Goal: Transaction & Acquisition: Purchase product/service

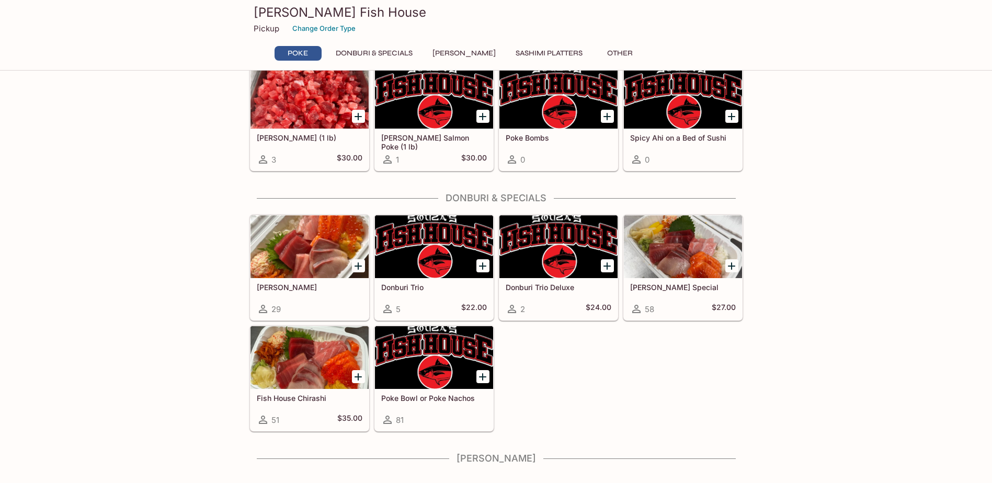
scroll to position [109, 0]
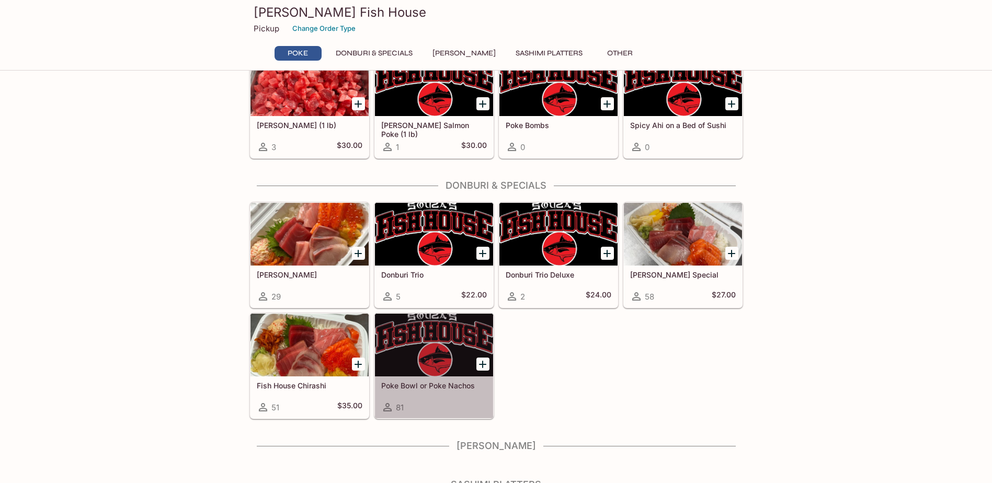
click at [463, 384] on h5 "Poke Bowl or Poke Nachos" at bounding box center [434, 385] width 106 height 9
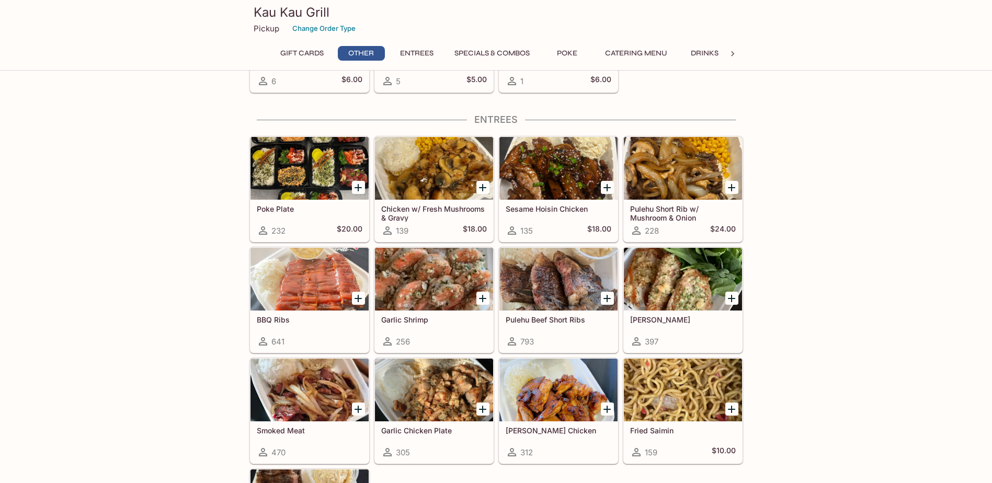
scroll to position [471, 0]
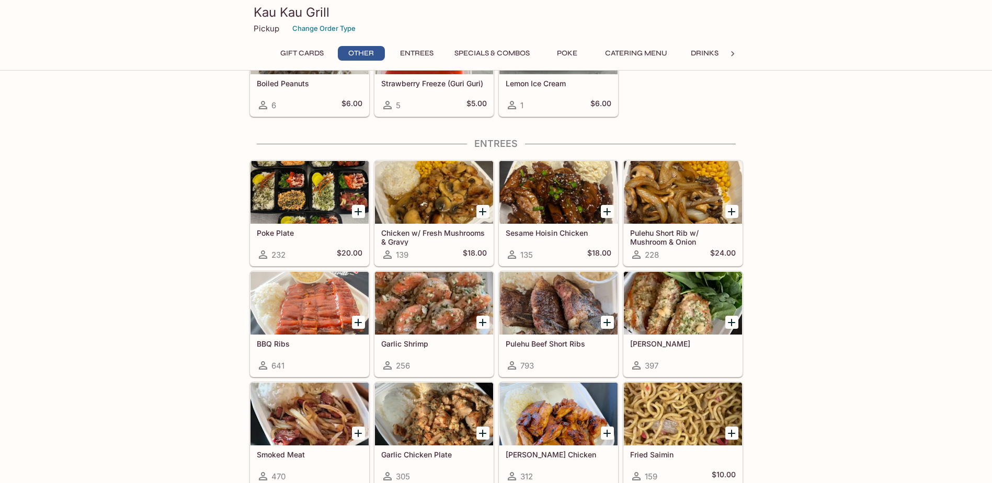
click at [290, 191] on div at bounding box center [309, 192] width 118 height 63
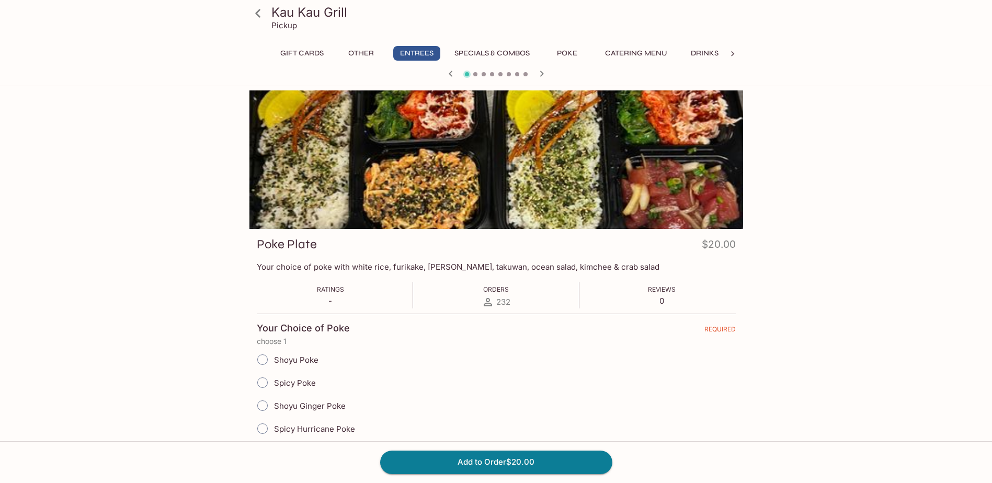
click at [496, 53] on button "Specials & Combos" at bounding box center [492, 53] width 87 height 15
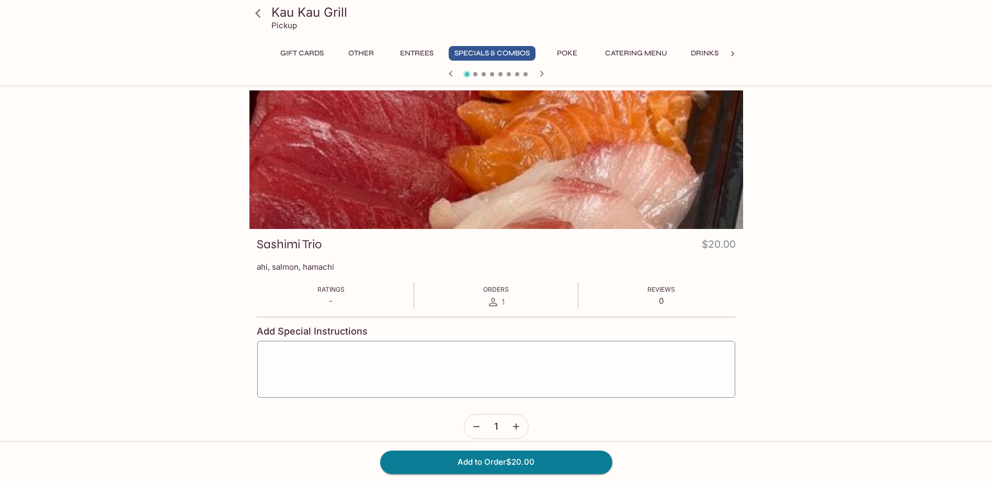
click at [568, 53] on button "Poke" at bounding box center [567, 53] width 47 height 15
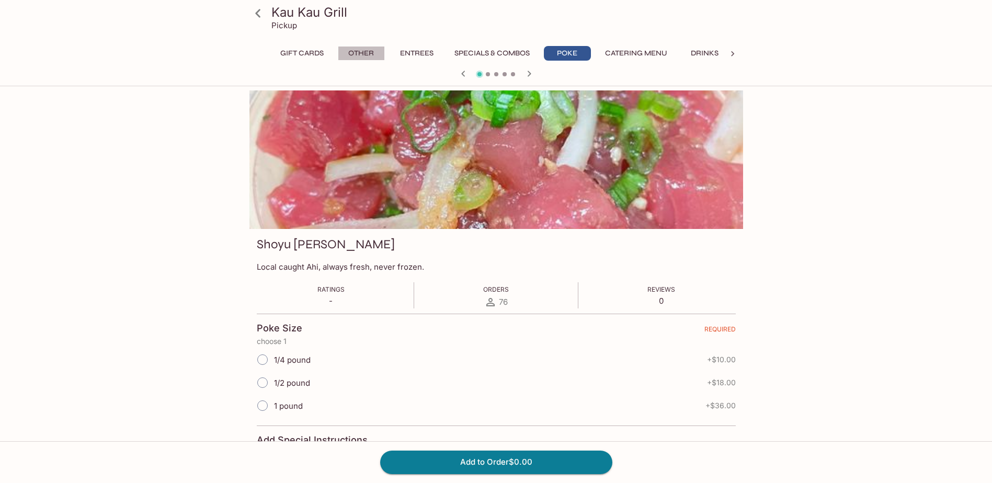
click at [357, 55] on button "Other" at bounding box center [361, 53] width 47 height 15
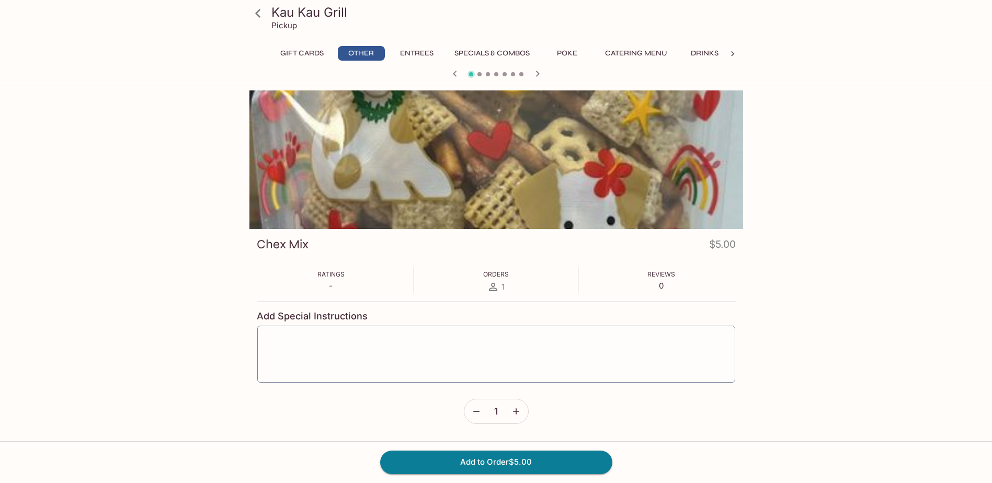
click at [414, 51] on button "Entrees" at bounding box center [416, 53] width 47 height 15
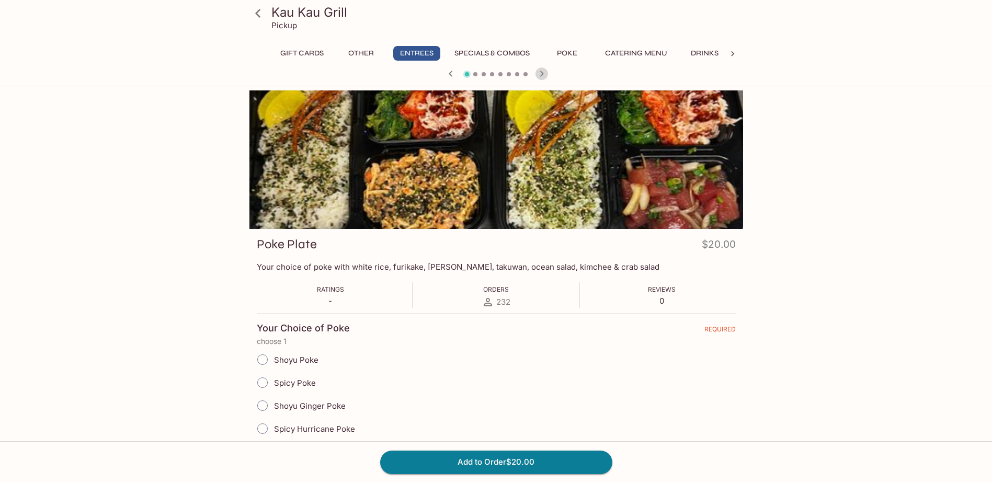
click at [540, 76] on icon "button" at bounding box center [542, 74] width 4 height 6
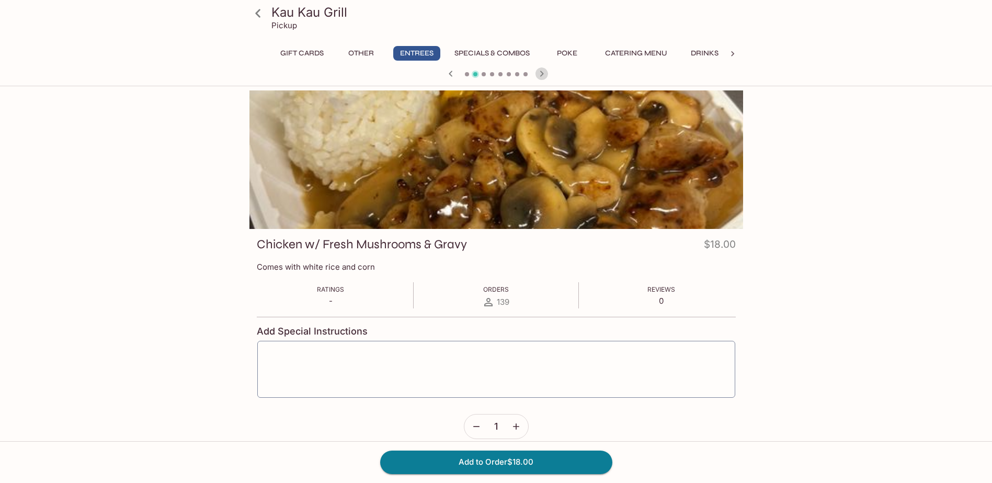
click at [540, 76] on icon "button" at bounding box center [542, 74] width 4 height 6
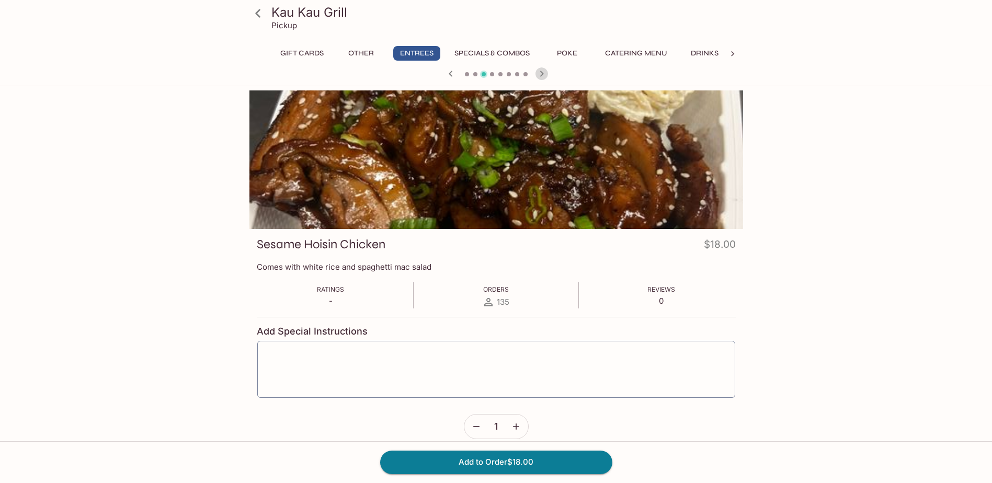
click at [540, 76] on icon "button" at bounding box center [542, 74] width 4 height 6
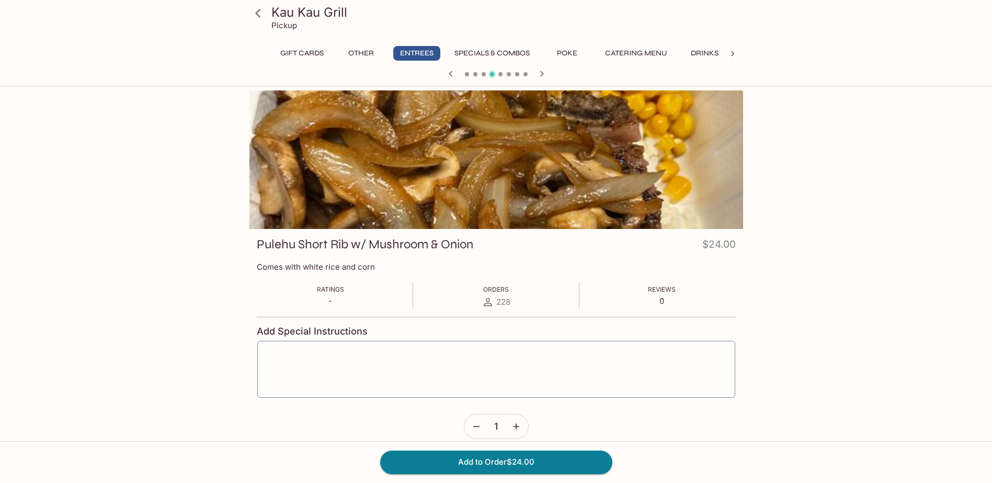
click at [540, 76] on icon "button" at bounding box center [542, 74] width 4 height 6
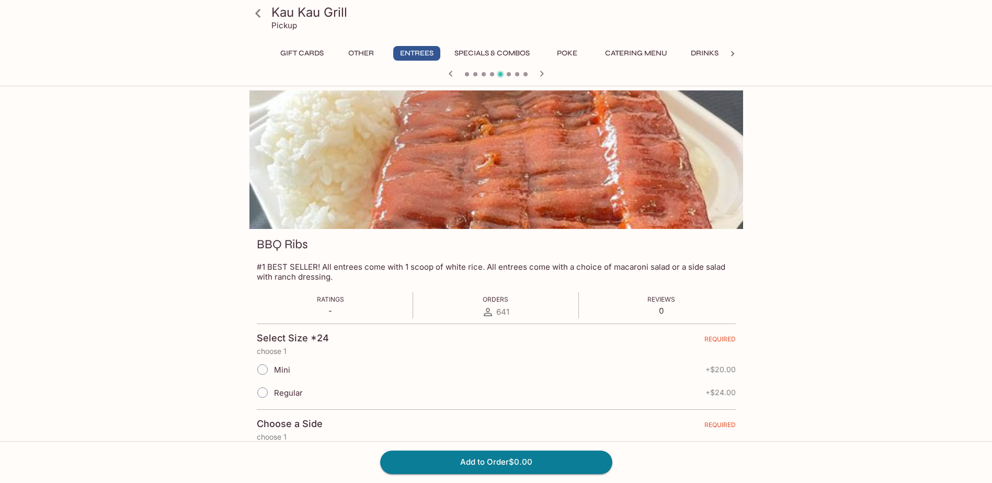
click at [540, 76] on icon "button" at bounding box center [542, 74] width 4 height 6
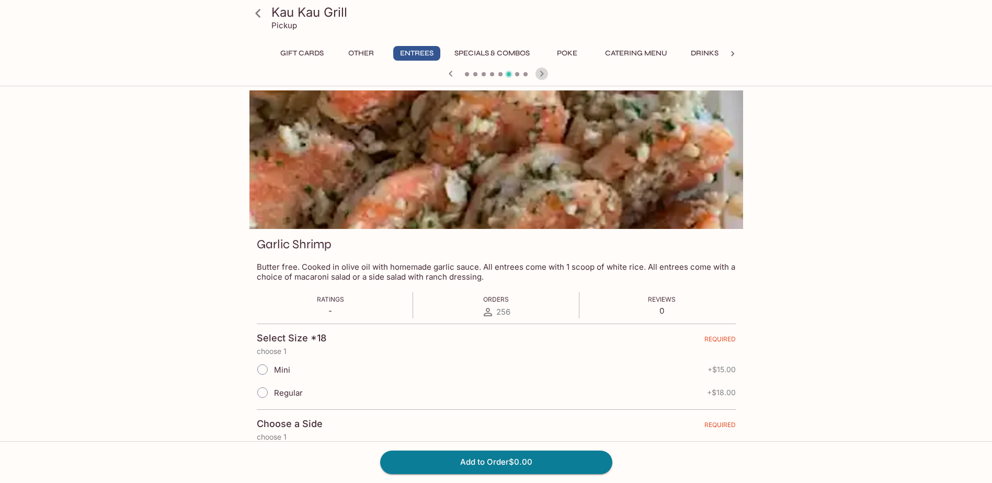
click at [540, 76] on icon "button" at bounding box center [542, 74] width 4 height 6
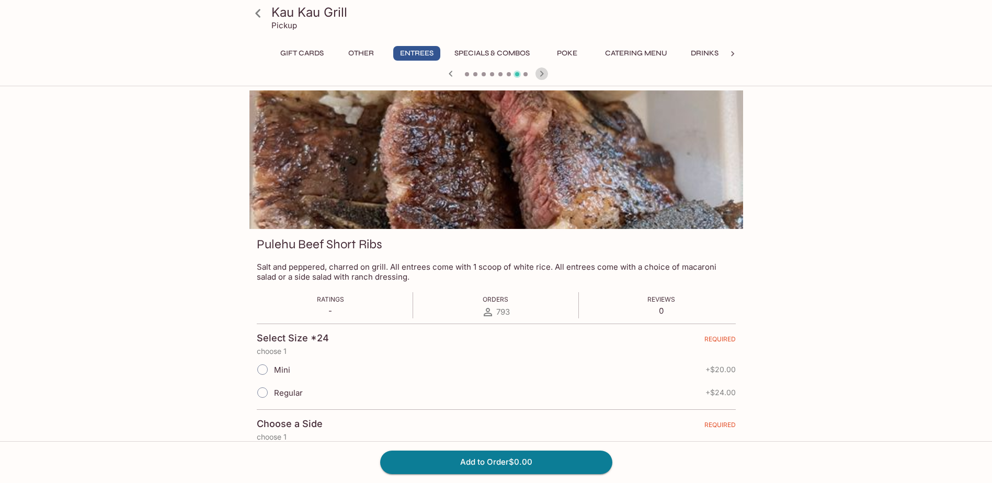
click at [540, 76] on icon "button" at bounding box center [542, 74] width 4 height 6
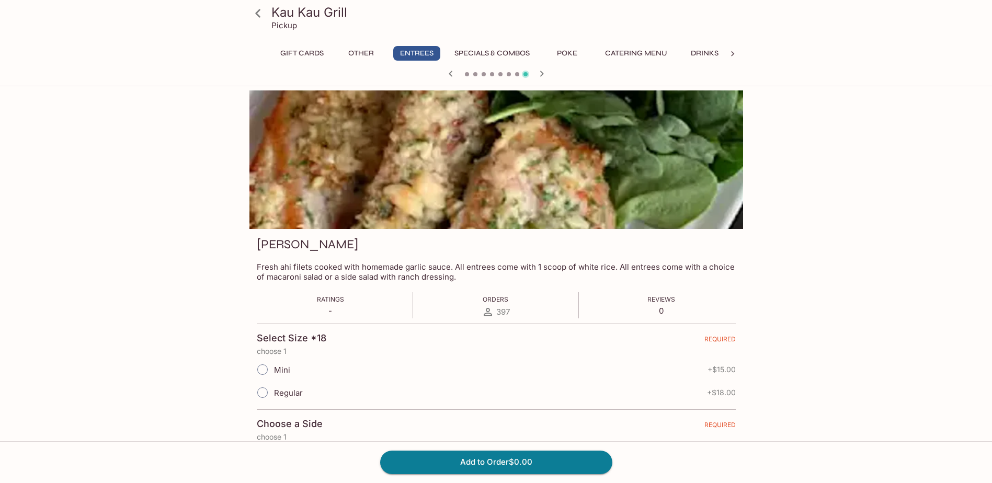
click at [540, 76] on icon "button" at bounding box center [542, 74] width 4 height 6
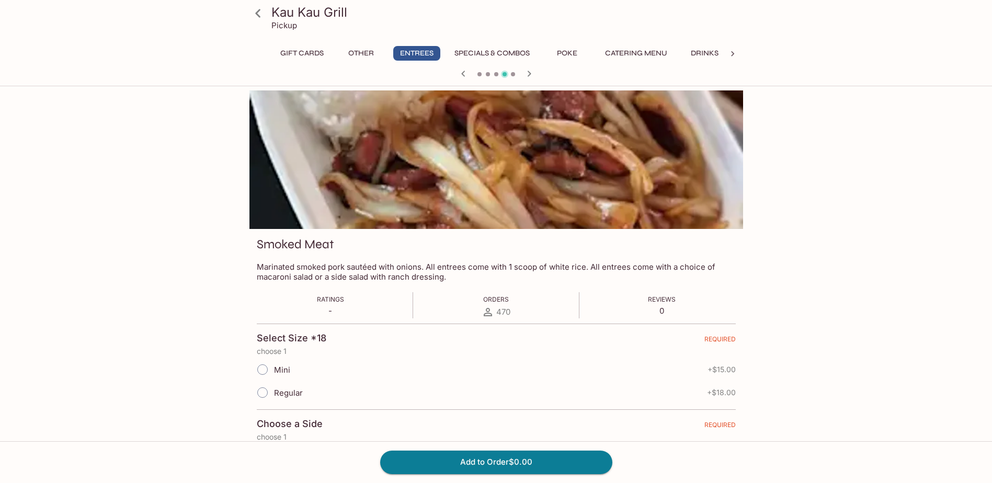
click at [540, 76] on div at bounding box center [496, 75] width 502 height 16
click at [475, 75] on div at bounding box center [496, 75] width 502 height 16
click at [478, 72] on span at bounding box center [479, 74] width 4 height 4
click at [477, 52] on button "Specials & Combos" at bounding box center [492, 53] width 87 height 15
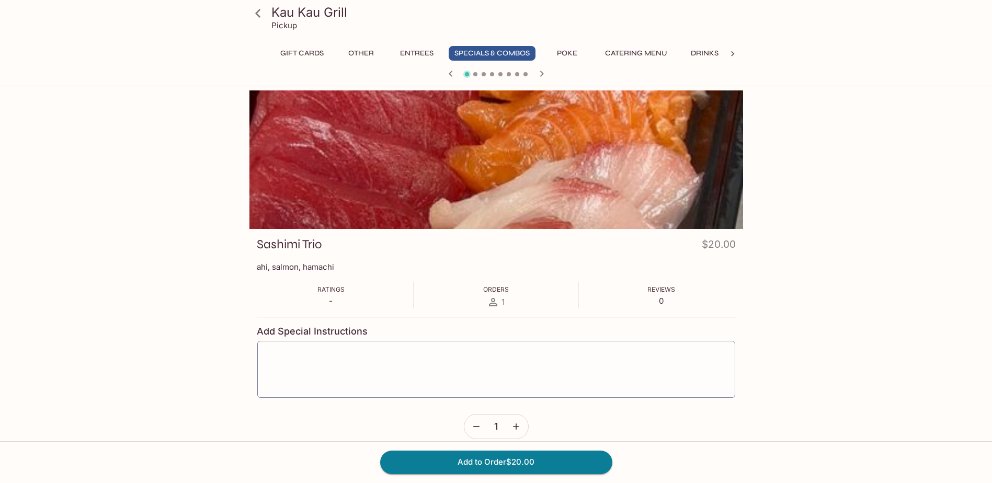
click at [410, 54] on button "Entrees" at bounding box center [416, 53] width 47 height 15
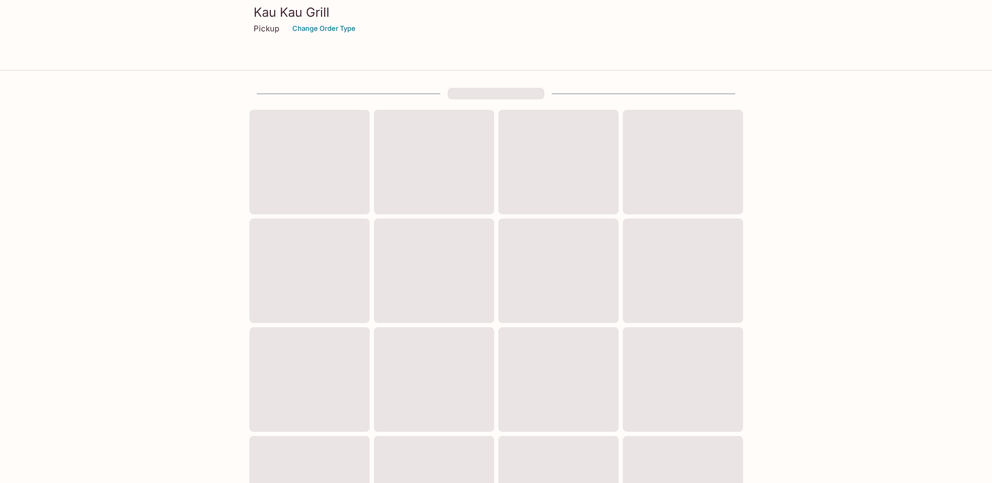
scroll to position [275, 0]
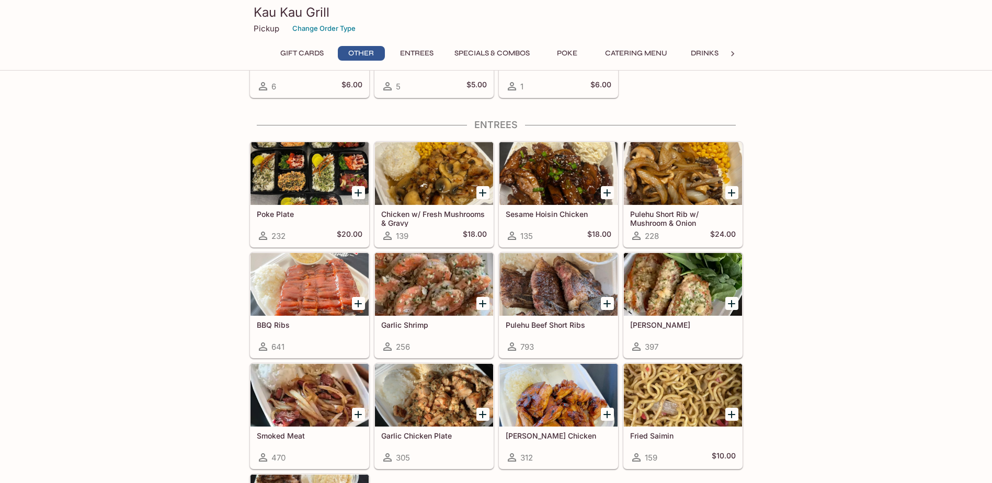
scroll to position [471, 0]
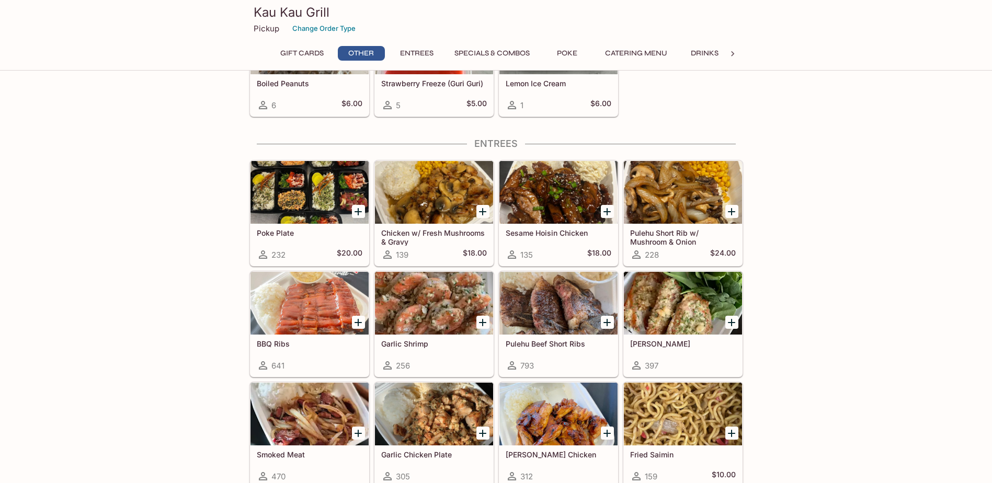
click at [284, 233] on h5 "Poke Plate" at bounding box center [310, 233] width 106 height 9
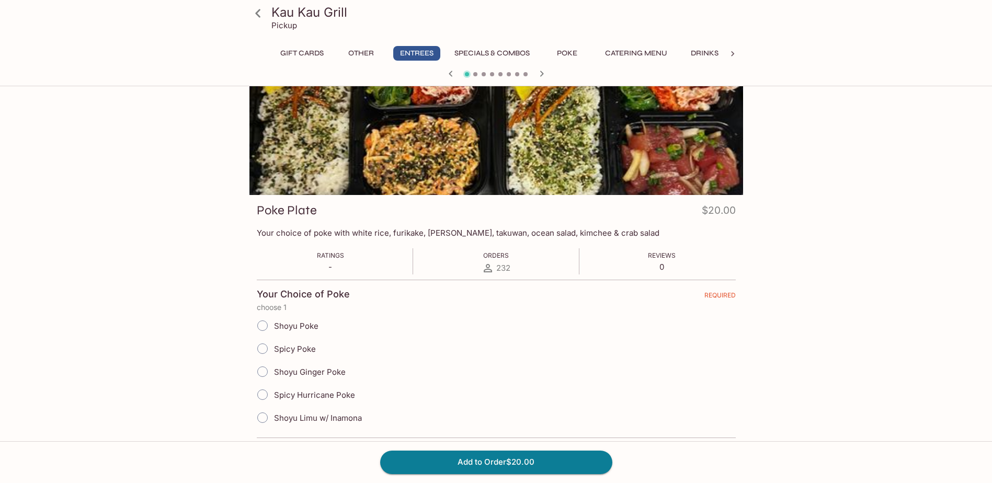
scroll to position [52, 0]
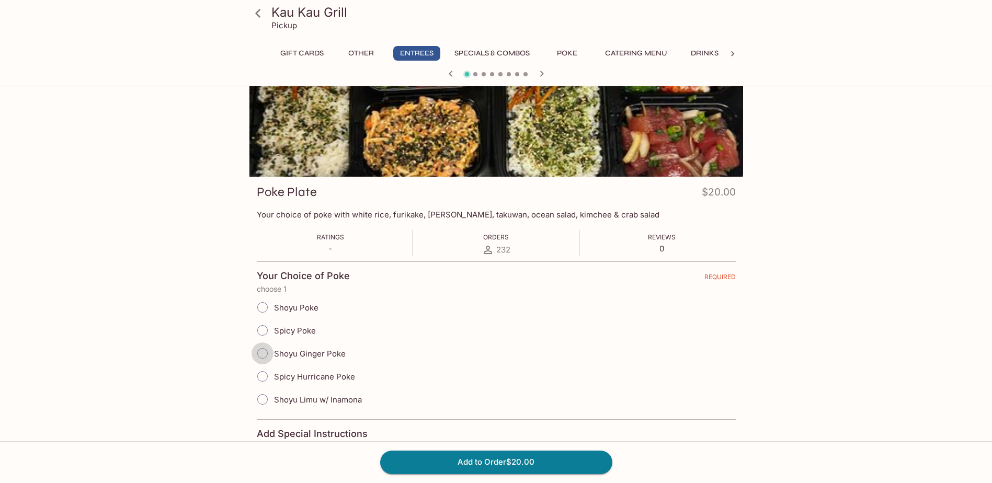
click at [264, 354] on input "Shoyu Ginger Poke" at bounding box center [263, 354] width 22 height 22
radio input "true"
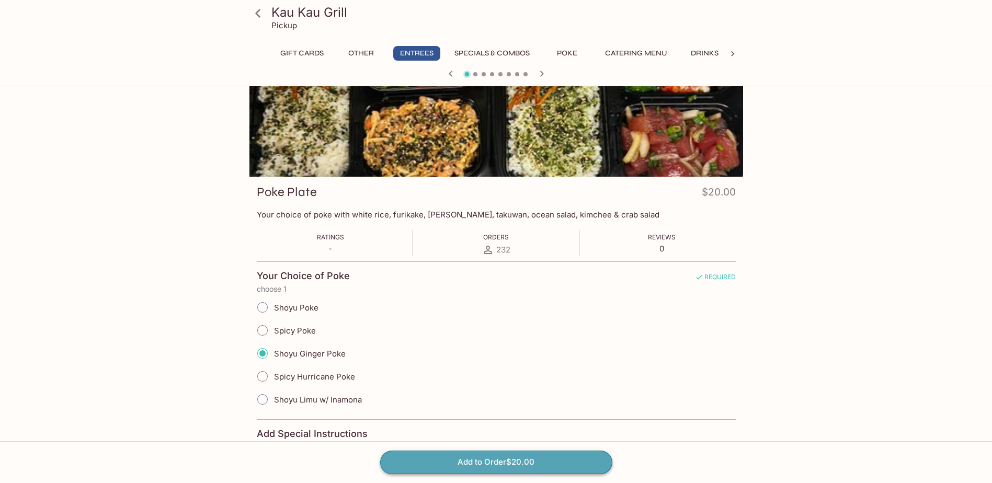
click at [480, 464] on button "Add to Order $20.00" at bounding box center [496, 462] width 232 height 23
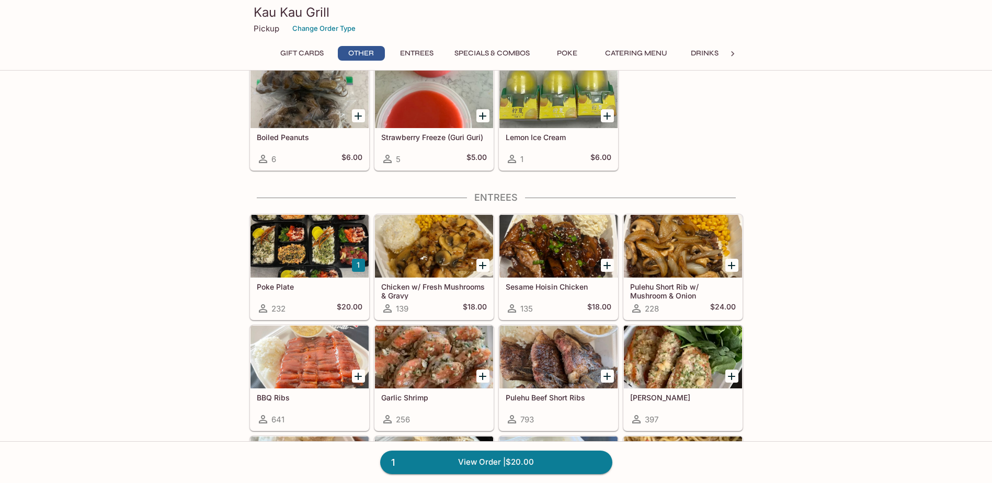
scroll to position [418, 0]
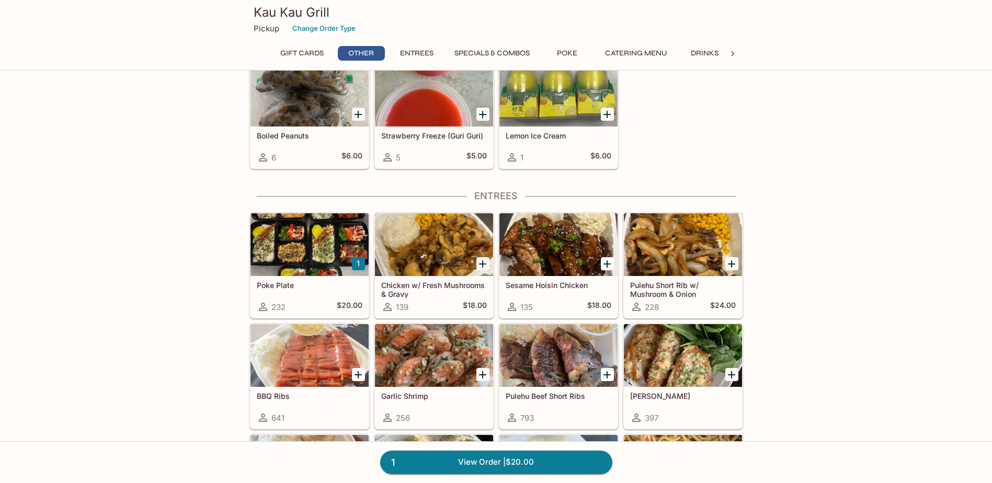
click at [294, 264] on div at bounding box center [309, 244] width 118 height 63
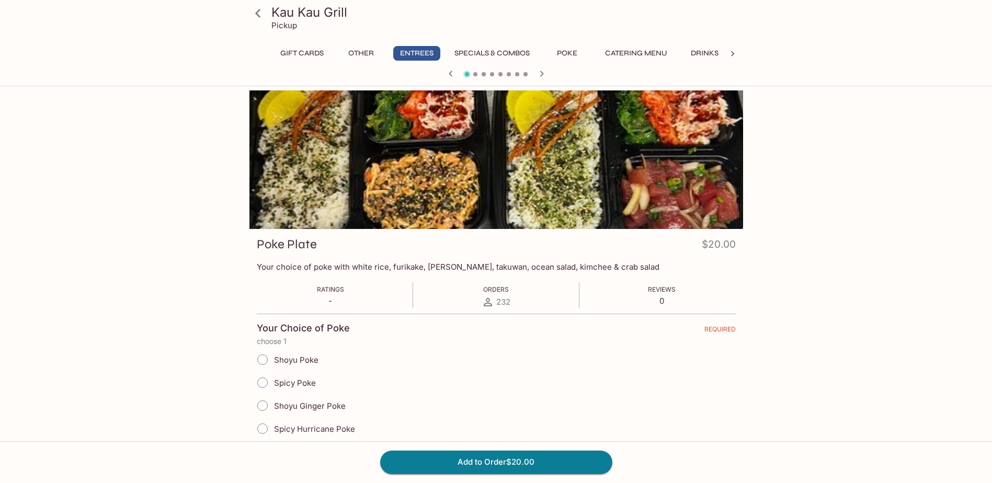
click at [561, 52] on button "Poke" at bounding box center [567, 53] width 47 height 15
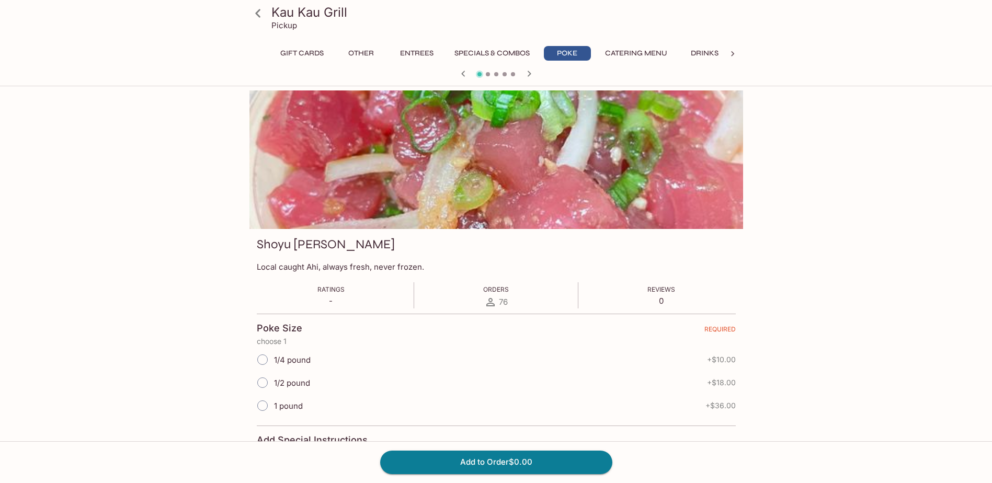
click at [529, 77] on icon "button" at bounding box center [529, 73] width 13 height 13
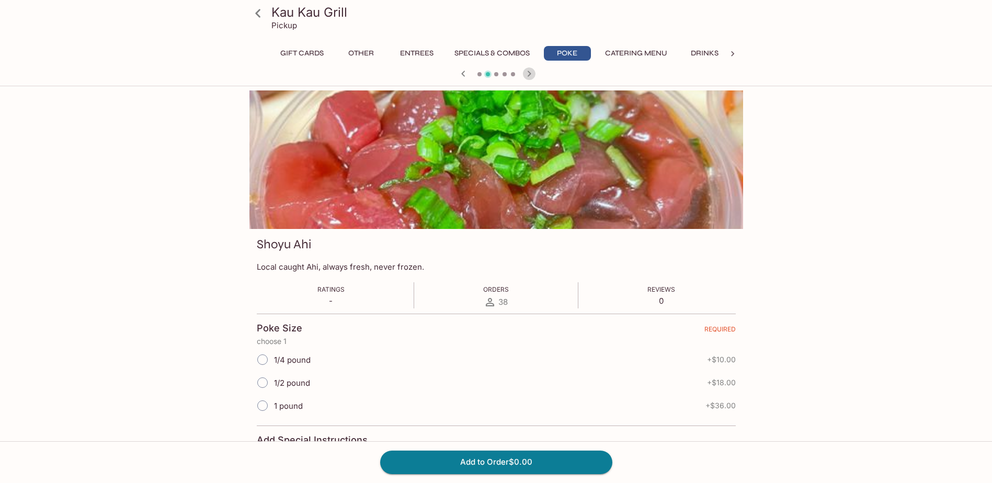
click at [529, 77] on icon "button" at bounding box center [529, 73] width 13 height 13
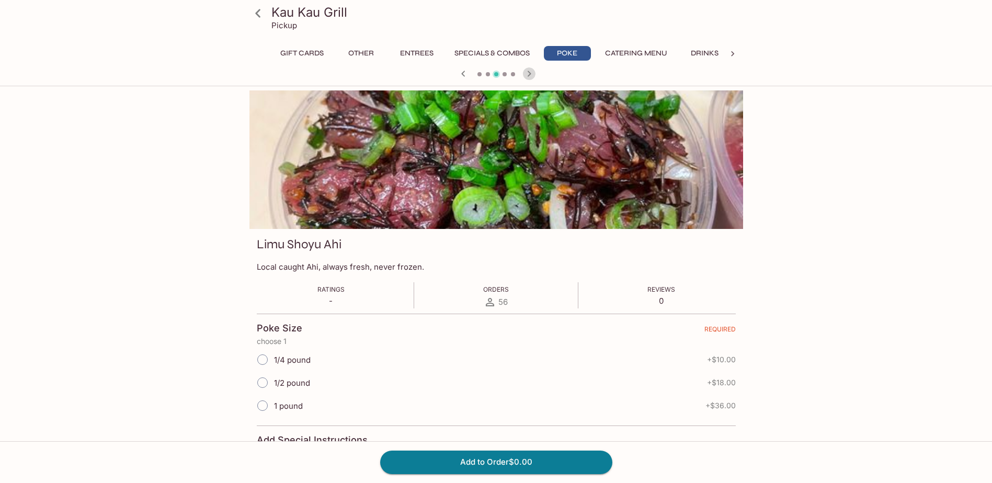
click at [529, 77] on icon "button" at bounding box center [529, 73] width 13 height 13
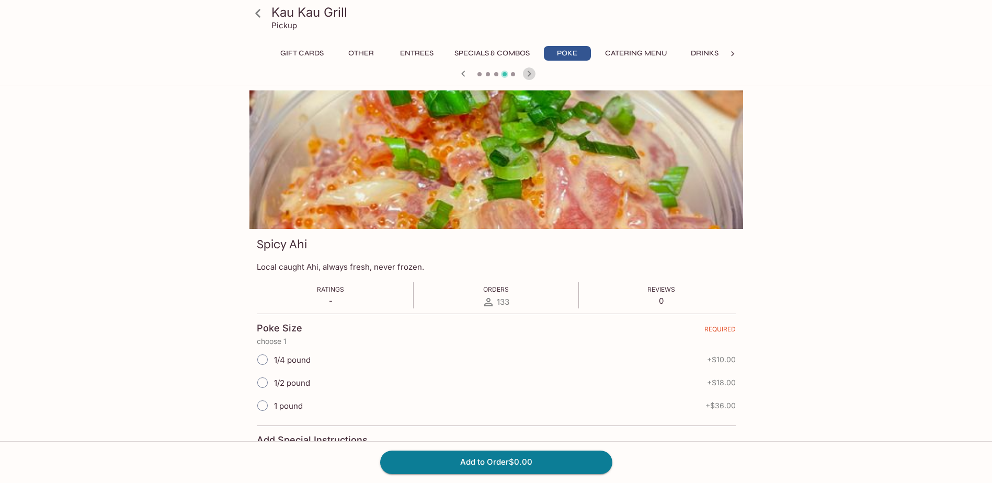
click at [529, 77] on icon "button" at bounding box center [529, 73] width 13 height 13
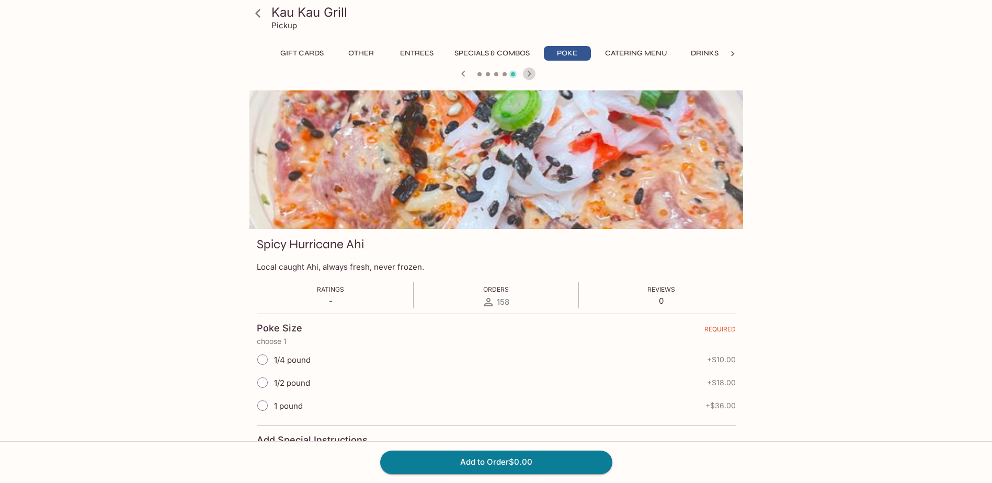
click at [529, 77] on icon "button" at bounding box center [529, 73] width 13 height 13
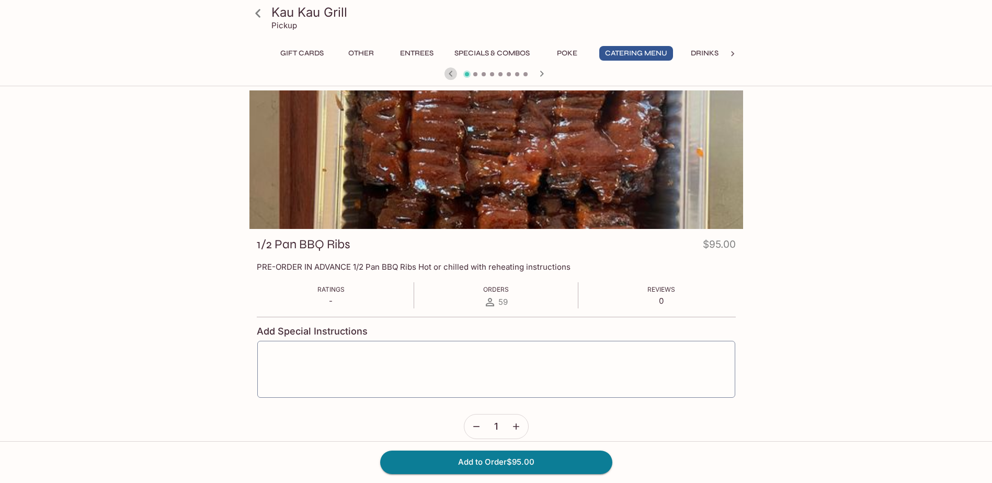
click at [451, 77] on icon "button" at bounding box center [450, 73] width 13 height 13
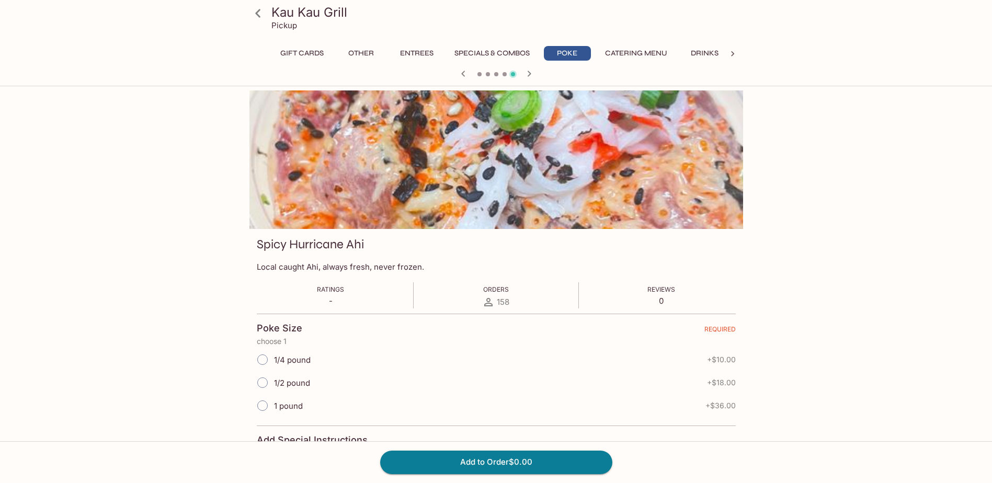
click at [451, 77] on div at bounding box center [496, 75] width 502 height 16
click at [462, 73] on icon "button" at bounding box center [463, 73] width 13 height 13
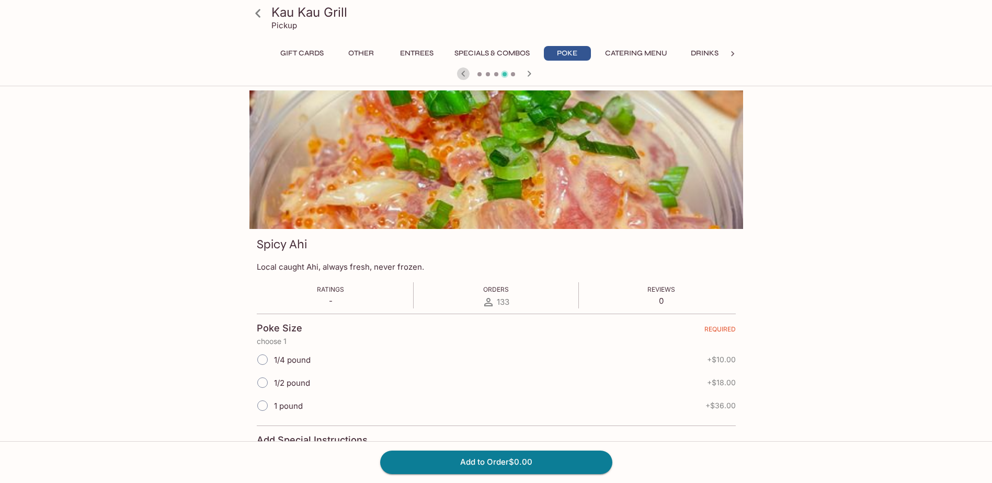
click at [461, 73] on icon "button" at bounding box center [463, 73] width 13 height 13
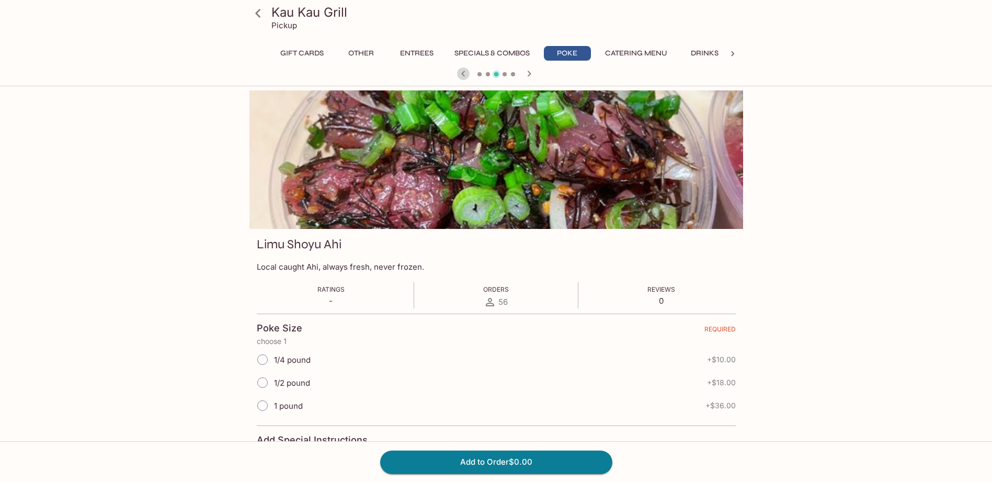
click at [461, 73] on icon "button" at bounding box center [463, 73] width 13 height 13
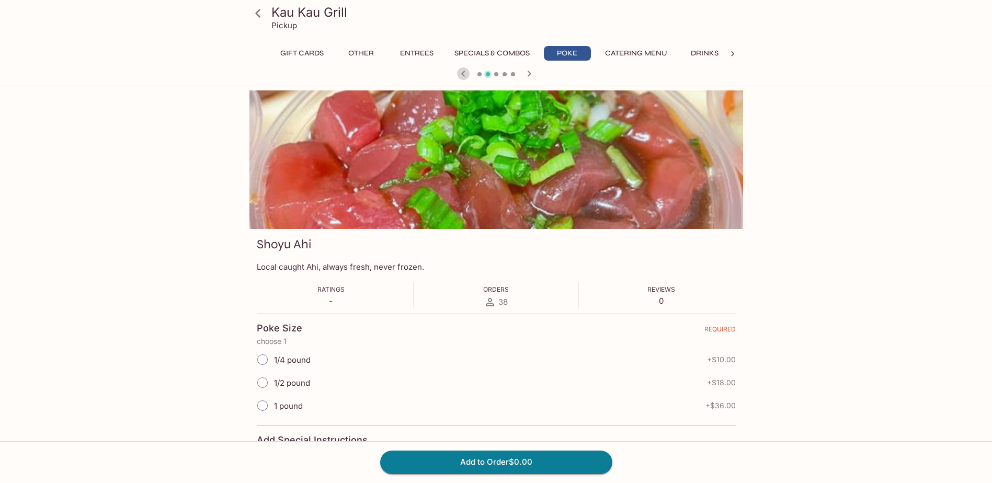
click at [461, 73] on icon "button" at bounding box center [463, 73] width 13 height 13
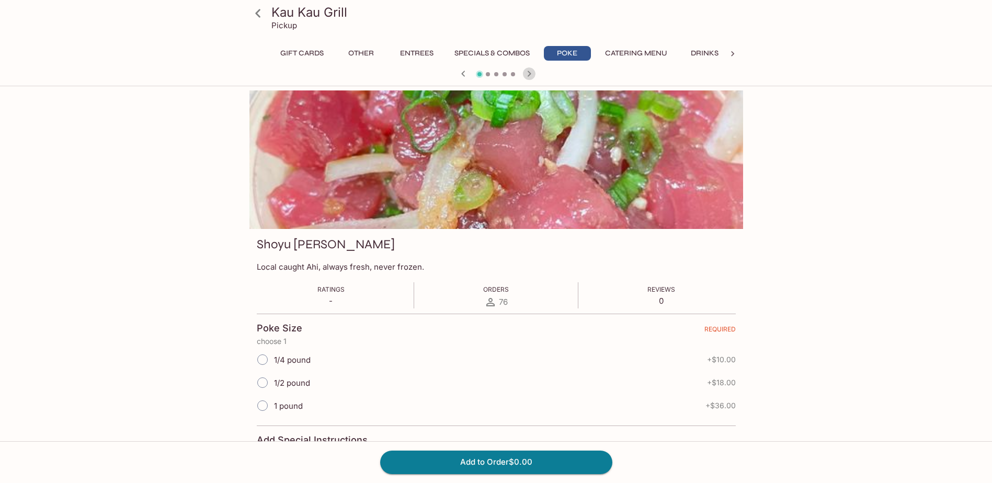
click at [529, 75] on icon "button" at bounding box center [529, 74] width 4 height 6
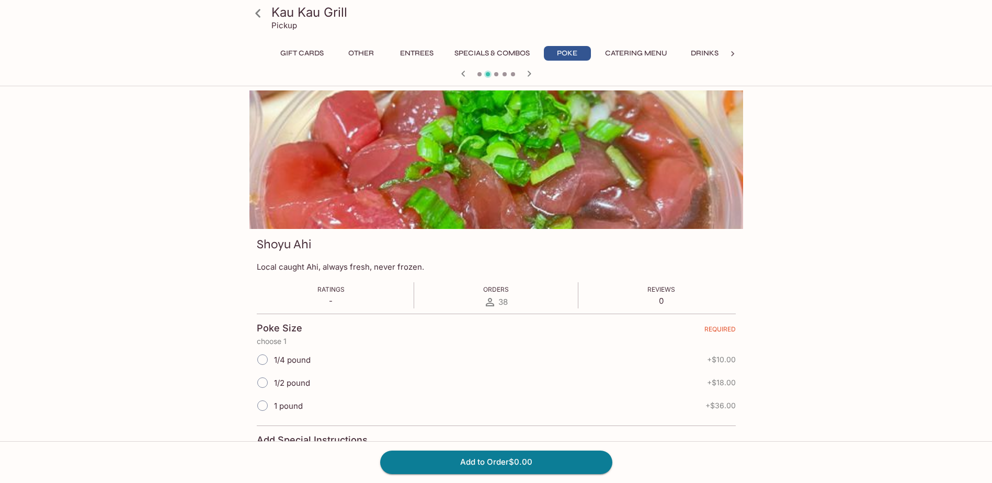
click at [528, 75] on icon "button" at bounding box center [529, 74] width 4 height 6
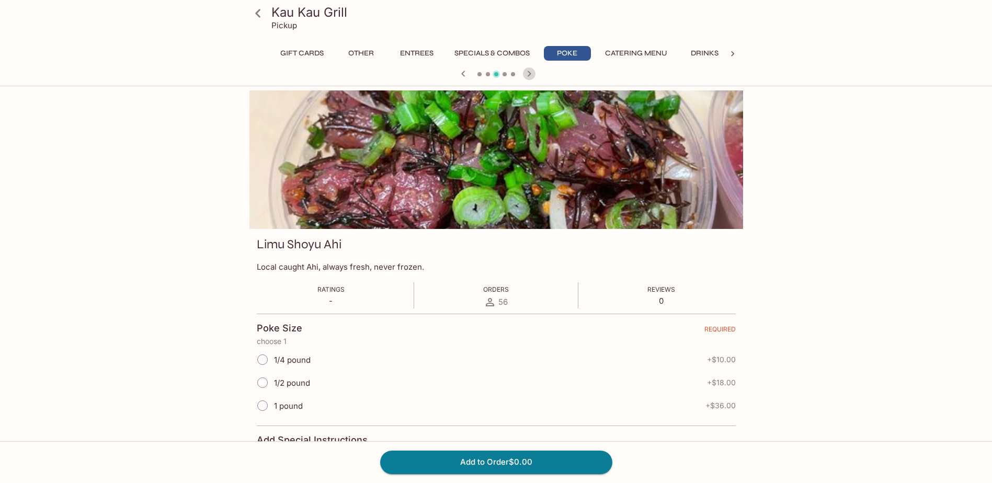
click at [528, 75] on icon "button" at bounding box center [529, 74] width 4 height 6
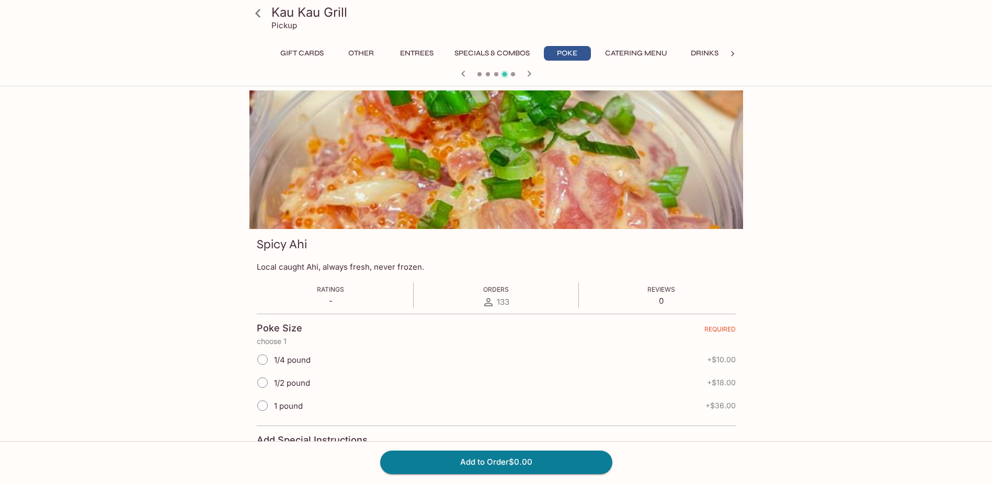
click at [528, 75] on icon "button" at bounding box center [529, 74] width 4 height 6
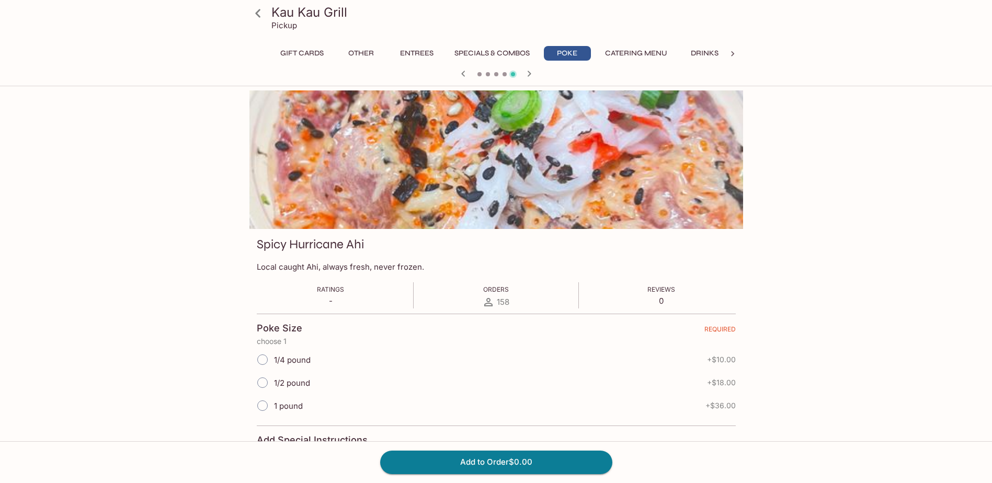
click at [411, 52] on button "Entrees" at bounding box center [416, 53] width 47 height 15
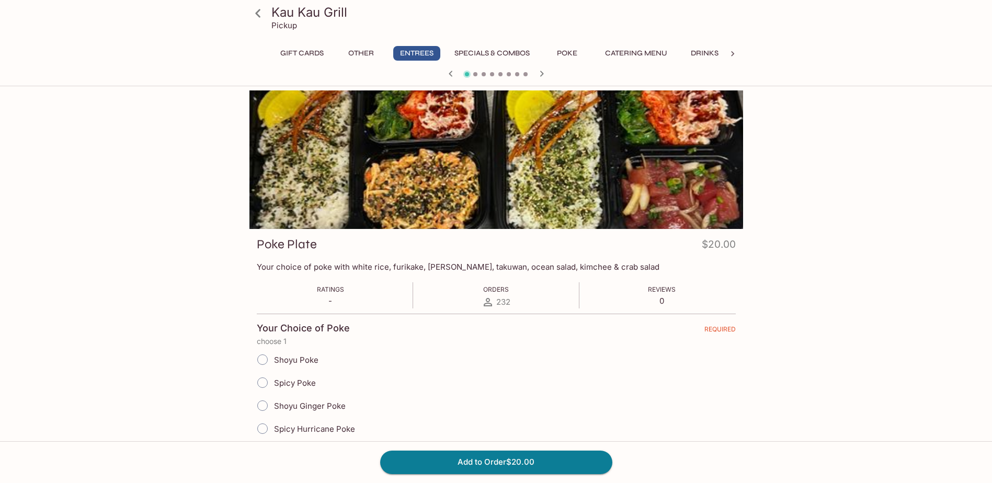
click at [265, 430] on input "Spicy Hurricane Poke" at bounding box center [263, 429] width 22 height 22
radio input "true"
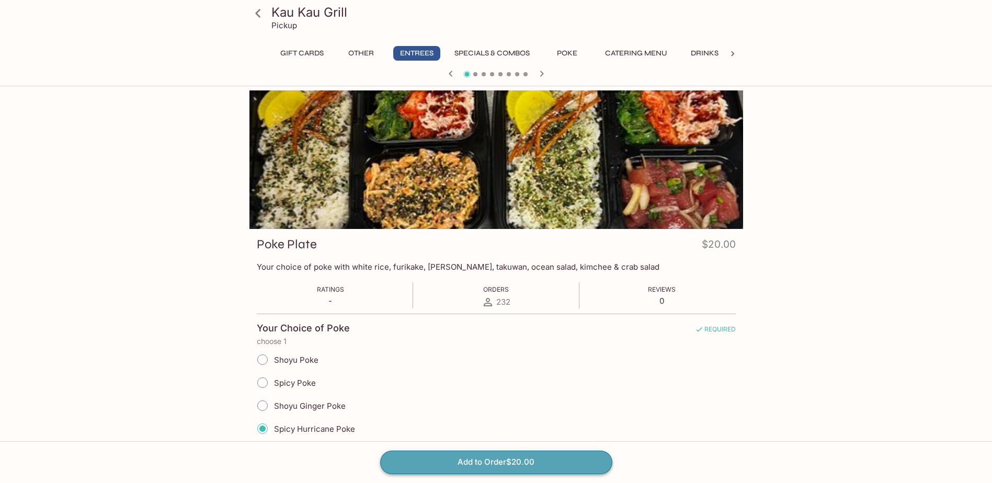
click at [442, 460] on button "Add to Order $20.00" at bounding box center [496, 462] width 232 height 23
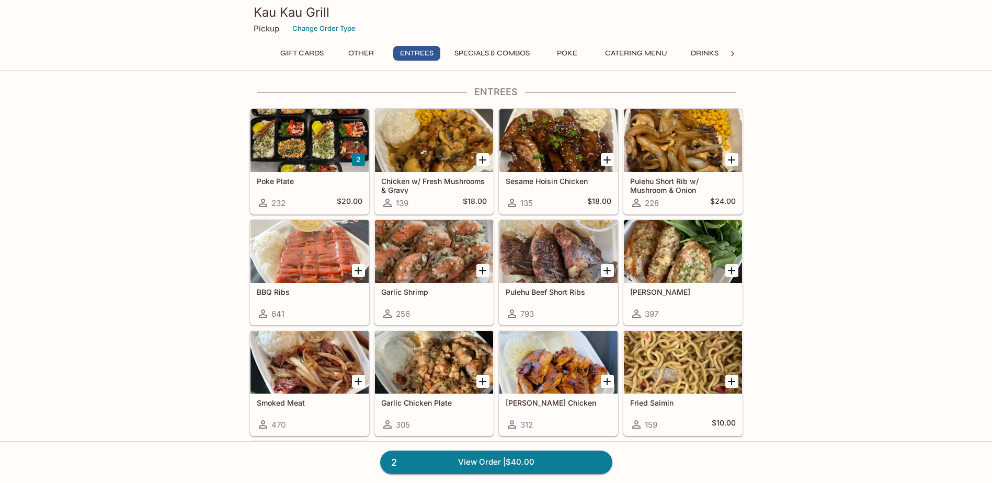
scroll to position [523, 0]
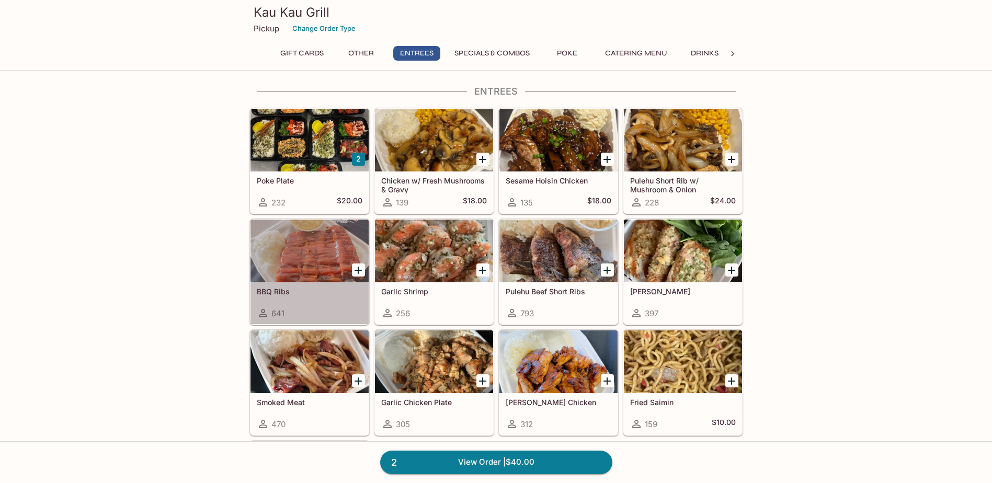
click at [288, 294] on h5 "BBQ Ribs" at bounding box center [310, 291] width 106 height 9
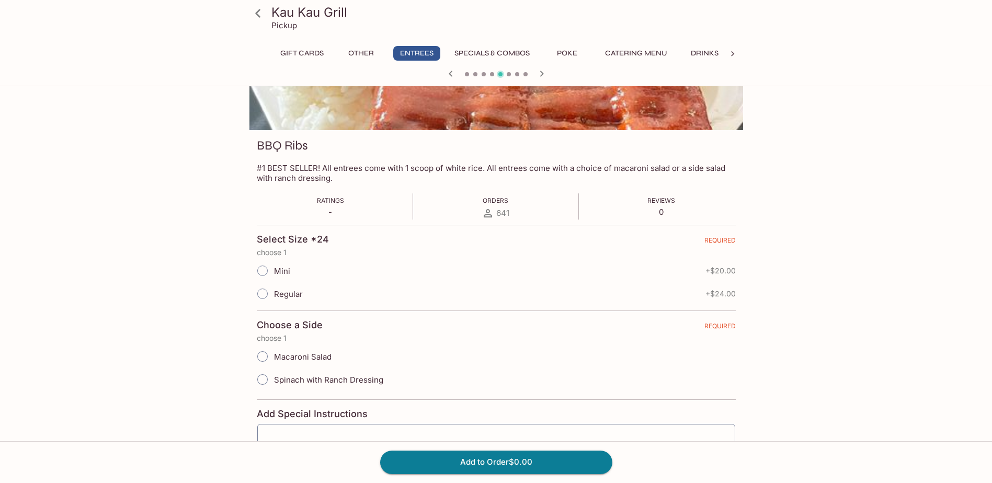
scroll to position [105, 0]
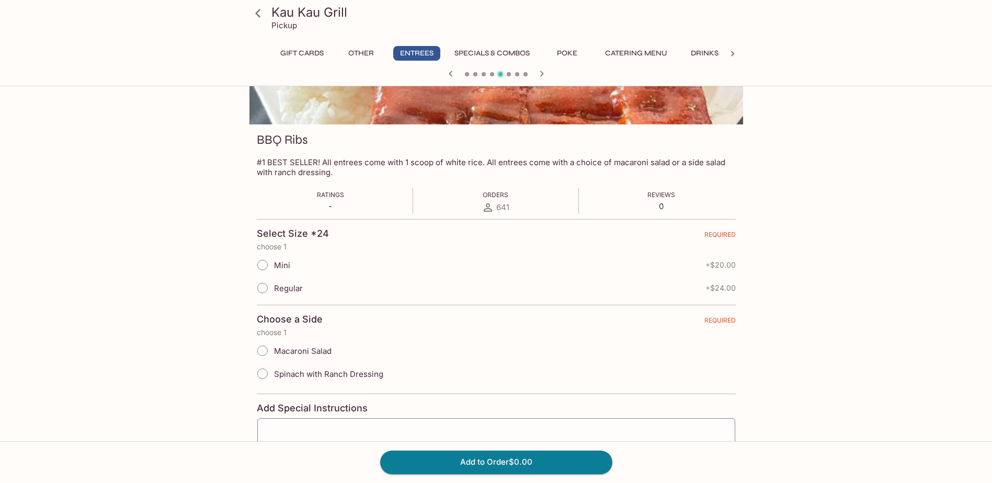
click at [259, 290] on input "Regular" at bounding box center [263, 288] width 22 height 22
radio input "true"
click at [264, 347] on input "Macaroni Salad" at bounding box center [263, 351] width 22 height 22
radio input "true"
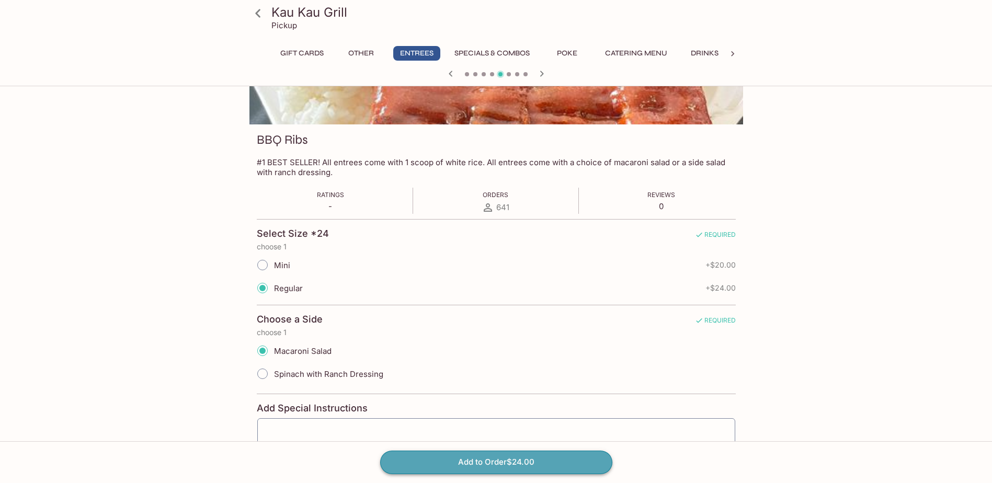
click at [518, 465] on button "Add to Order $24.00" at bounding box center [496, 462] width 232 height 23
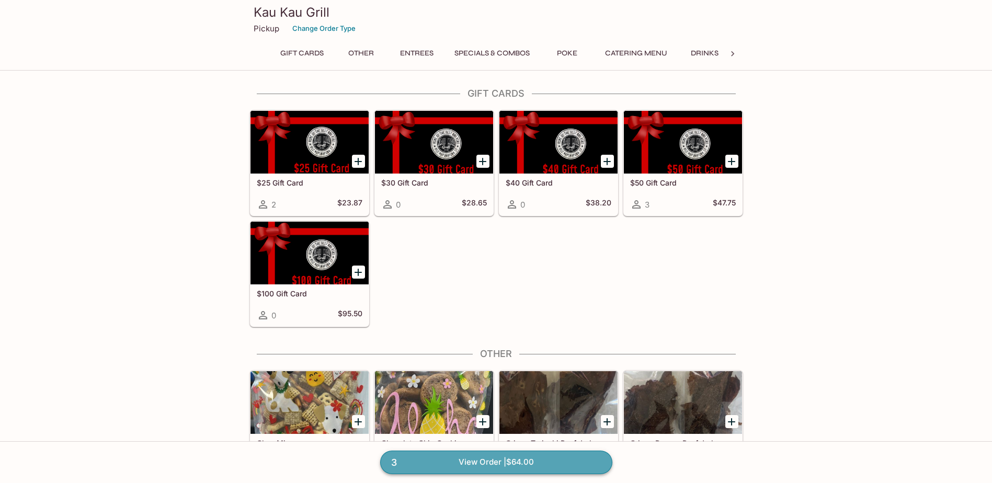
click at [489, 467] on link "3 View Order | $64.00" at bounding box center [496, 462] width 232 height 23
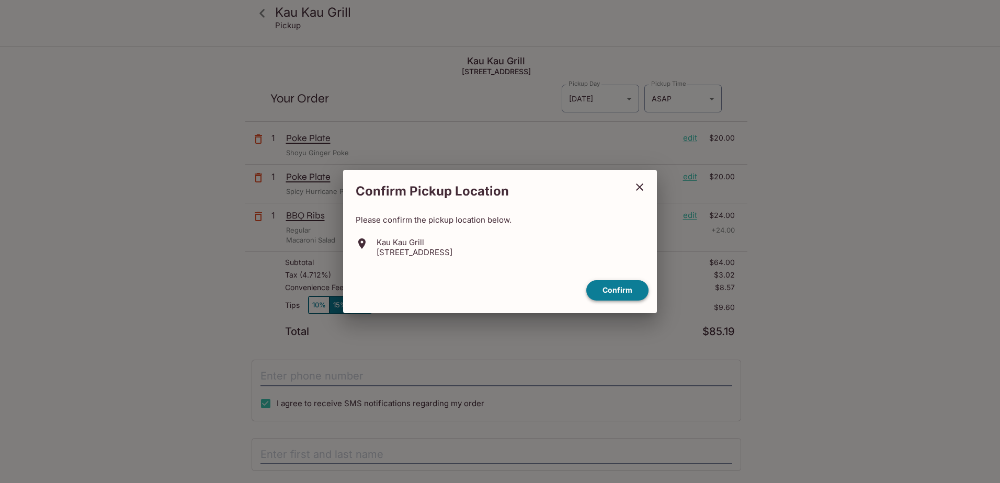
click at [623, 291] on button "Confirm" at bounding box center [617, 290] width 62 height 20
